Goal: Task Accomplishment & Management: Manage account settings

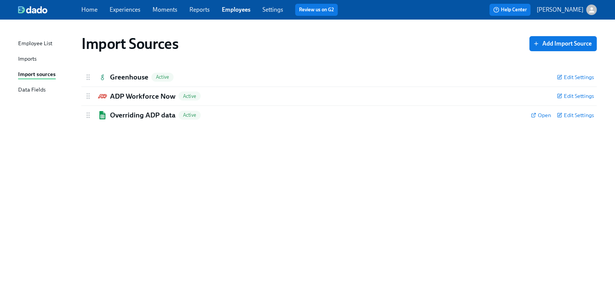
click at [31, 64] on div "Employee List Imports Import sources Data Fields" at bounding box center [49, 70] width 63 height 62
click at [26, 57] on div "Imports" at bounding box center [27, 59] width 18 height 9
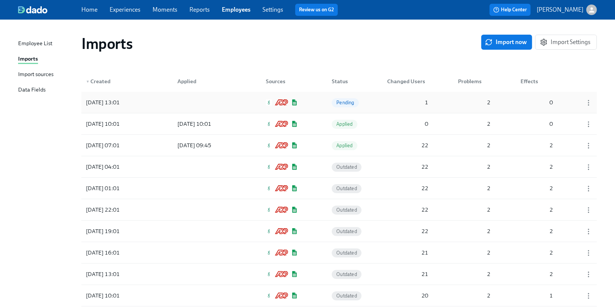
click at [123, 100] on div "[DATE] 13:01" at bounding box center [103, 102] width 40 height 9
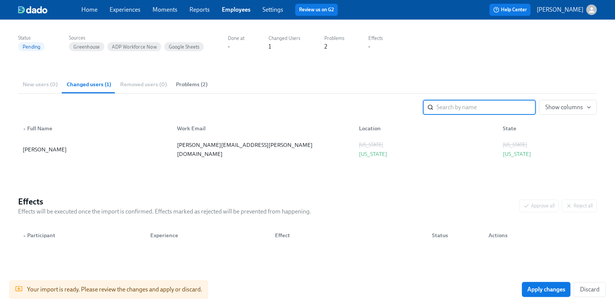
scroll to position [54, 0]
click at [532, 291] on span "Apply changes" at bounding box center [547, 290] width 38 height 8
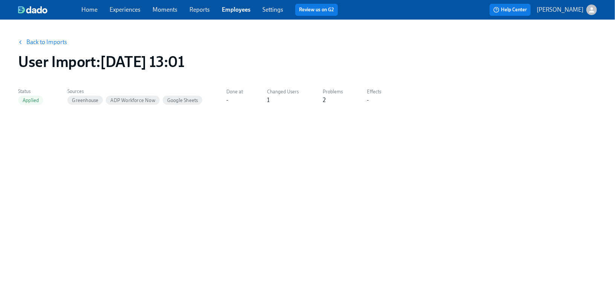
scroll to position [0, 0]
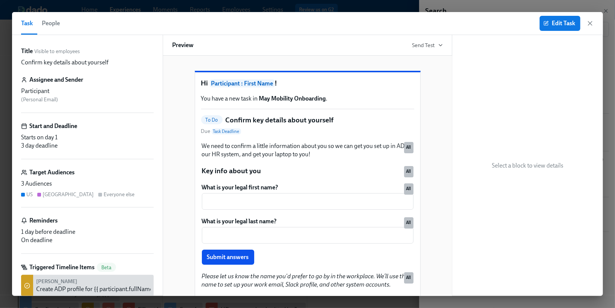
scroll to position [0, 1210]
